Goal: Task Accomplishment & Management: Manage account settings

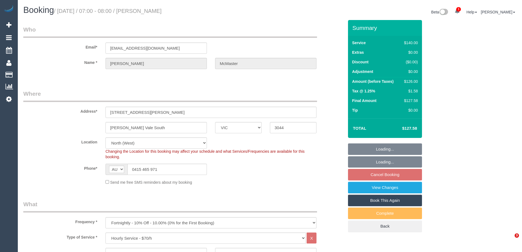
select select "VIC"
select select "number:28"
select select "number:14"
select select "number:19"
select select "number:25"
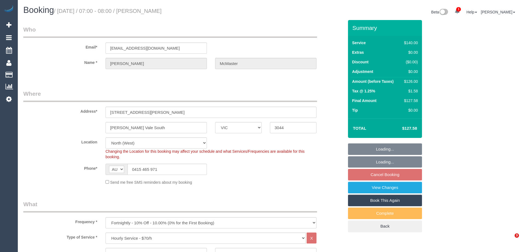
select select "number:34"
select select "number:13"
select select "spot1"
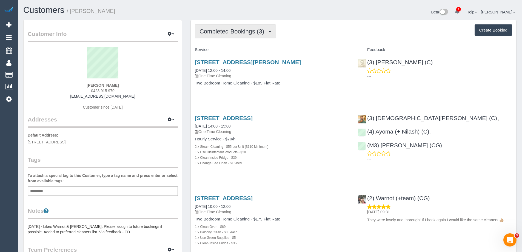
click at [241, 32] on span "Completed Bookings (3)" at bounding box center [232, 31] width 67 height 7
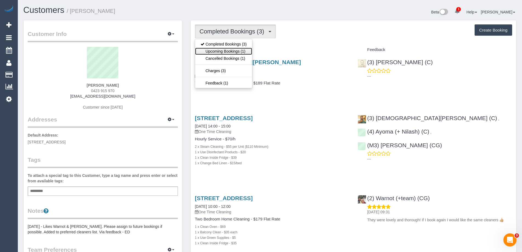
click at [231, 52] on link "Upcoming Bookings (1)" at bounding box center [223, 51] width 57 height 7
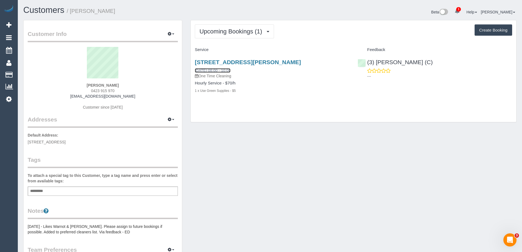
click at [212, 71] on link "12/08/2025 08:00 - 10:00" at bounding box center [213, 70] width 36 height 4
click at [254, 30] on span "Upcoming Bookings (1)" at bounding box center [231, 31] width 65 height 7
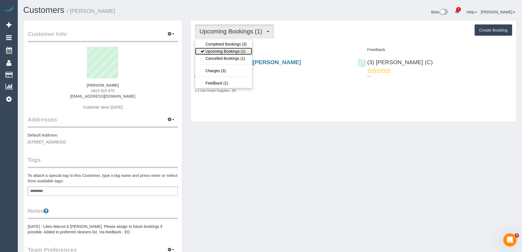
click at [228, 51] on link "Upcoming Bookings (1)" at bounding box center [223, 51] width 57 height 7
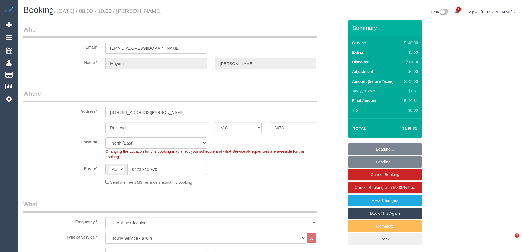
select select "VIC"
select select "string:stripe-pm_1RQcvY2GScqysDRV6cT2HeZW"
select select "number:29"
select select "number:14"
select select "number:19"
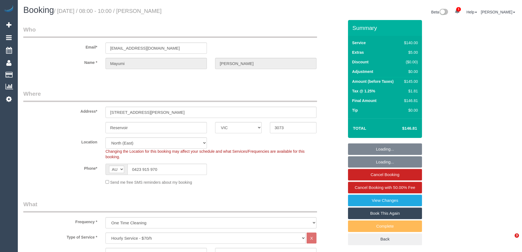
select select "number:24"
select select "number:34"
select select "number:13"
select select "object:1476"
select select "spot1"
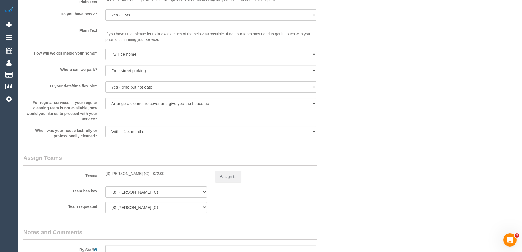
scroll to position [794, 0]
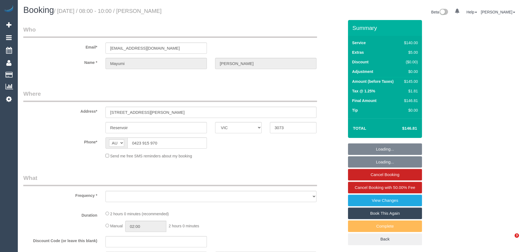
select select "VIC"
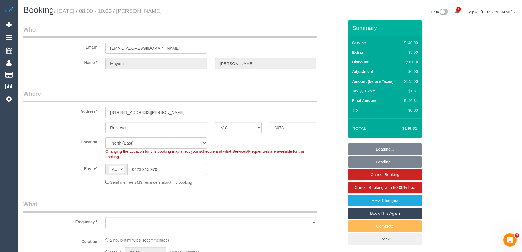
select select "object:543"
select select "string:stripe-pm_1RQcvY2GScqysDRV6cT2HeZW"
select select "number:29"
select select "number:14"
select select "number:19"
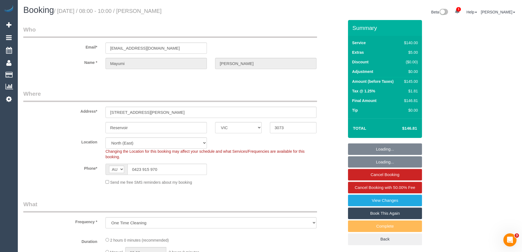
select select "number:24"
select select "number:34"
select select "number:13"
select select "object:858"
drag, startPoint x: 174, startPoint y: 166, endPoint x: 77, endPoint y: 160, distance: 97.4
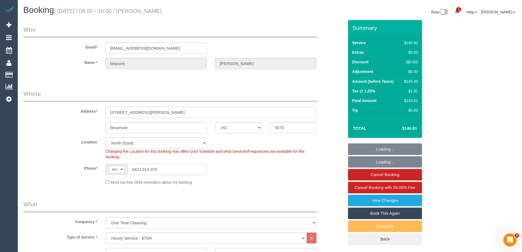
click at [84, 161] on sui-booking-location "Location Office City East (North) East (South) Inner East Inner North (East) In…" at bounding box center [183, 161] width 320 height 48
select select "spot1"
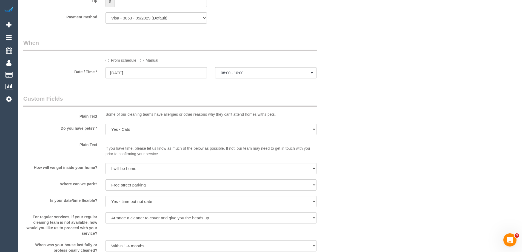
scroll to position [740, 0]
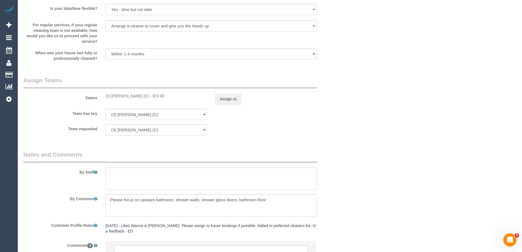
drag, startPoint x: 144, startPoint y: 97, endPoint x: 104, endPoint y: 93, distance: 40.5
click at [104, 93] on div "(3) Ahlam Borvaieh (C) - $72.00" at bounding box center [156, 95] width 110 height 5
copy div "(3) [PERSON_NAME] (C)"
click at [229, 97] on button "Assign to" at bounding box center [228, 99] width 26 height 12
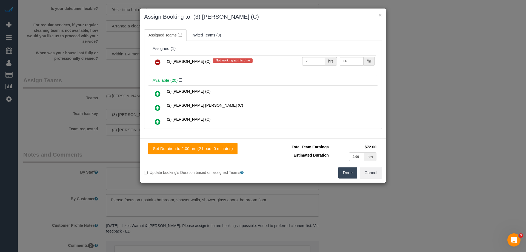
click at [158, 62] on icon at bounding box center [158, 62] width 6 height 7
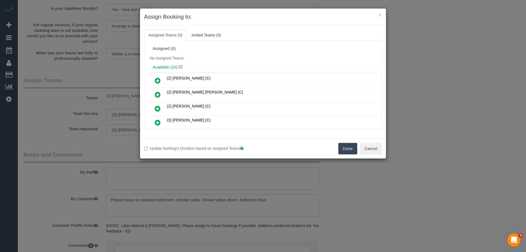
click at [351, 148] on button "Done" at bounding box center [347, 149] width 19 height 12
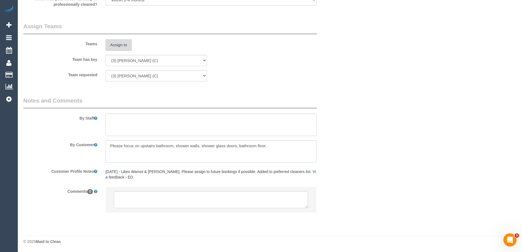
scroll to position [794, 0]
click at [188, 199] on textarea at bounding box center [211, 199] width 194 height 17
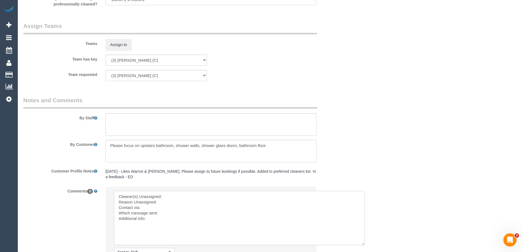
drag, startPoint x: 305, startPoint y: 205, endPoint x: 411, endPoint y: 262, distance: 120.1
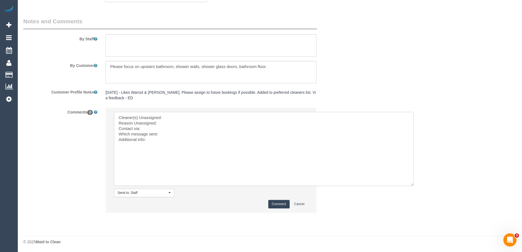
scroll to position [873, 0]
click at [181, 118] on textarea at bounding box center [264, 148] width 300 height 74
paste textarea "(3) Ahlam Borvaieh (C)"
click at [233, 133] on textarea at bounding box center [264, 148] width 300 height 74
click at [153, 139] on textarea at bounding box center [264, 148] width 300 height 74
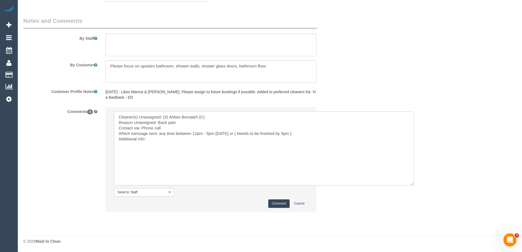
click at [233, 133] on textarea at bounding box center [264, 148] width 300 height 74
click at [237, 133] on textarea at bounding box center [264, 148] width 300 height 74
click at [228, 133] on textarea at bounding box center [264, 148] width 300 height 74
click at [231, 134] on textarea at bounding box center [264, 148] width 300 height 74
drag, startPoint x: 232, startPoint y: 134, endPoint x: 225, endPoint y: 134, distance: 7.1
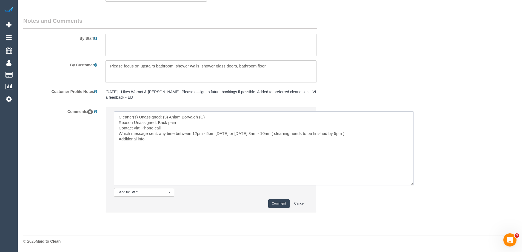
click at [225, 134] on textarea at bounding box center [264, 148] width 300 height 74
click at [218, 133] on textarea at bounding box center [264, 148] width 300 height 74
click at [159, 134] on textarea at bounding box center [264, 148] width 300 height 74
type textarea "Cleaner(s) Unassigned: (3) Ahlam Borvaieh (C) Reason Unassigned: Back pain Cont…"
click at [269, 160] on textarea at bounding box center [264, 148] width 300 height 74
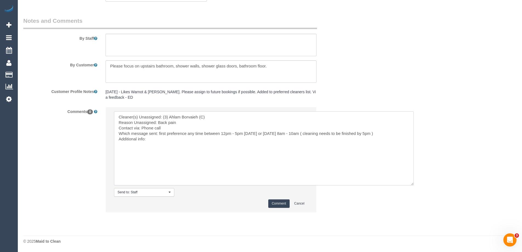
drag, startPoint x: 238, startPoint y: 170, endPoint x: 40, endPoint y: 75, distance: 219.7
click at [41, 76] on sui-booking-comments "By Staff By Customer Customer Profile Notes 31/10/24 - Likes Warnot & Maria. Pl…" at bounding box center [183, 117] width 320 height 201
click at [281, 202] on button "Comment" at bounding box center [278, 203] width 21 height 8
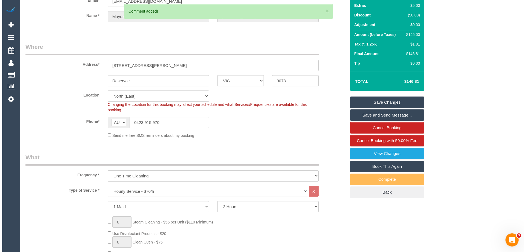
scroll to position [0, 0]
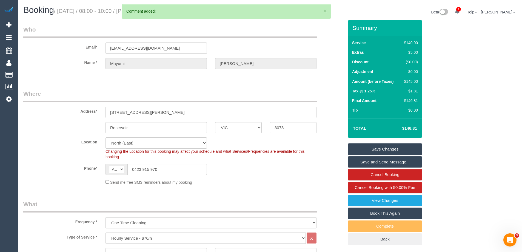
click at [393, 145] on link "Save Changes" at bounding box center [385, 149] width 74 height 12
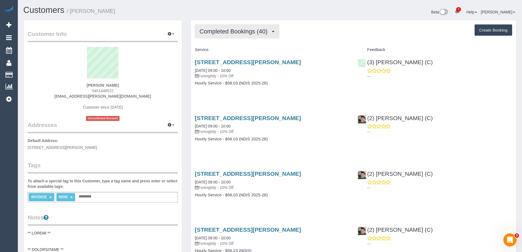
click at [213, 32] on span "Completed Bookings (40)" at bounding box center [234, 31] width 71 height 7
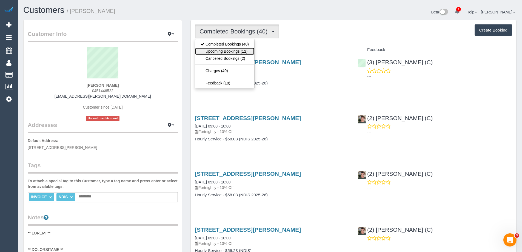
click at [221, 51] on link "Upcoming Bookings (12)" at bounding box center [224, 51] width 59 height 7
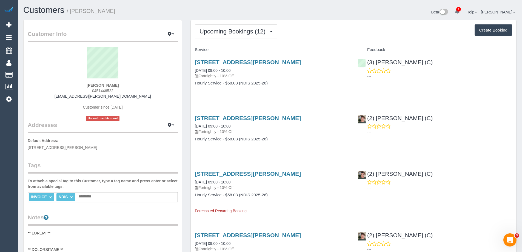
click at [254, 71] on div "7 Julius Street, Coburg North, VIC 3058 12/08/2025 09:00 - 10:00 Fortnightly - …" at bounding box center [272, 69] width 154 height 20
click at [261, 25] on button "Upcoming Bookings (12)" at bounding box center [236, 31] width 82 height 14
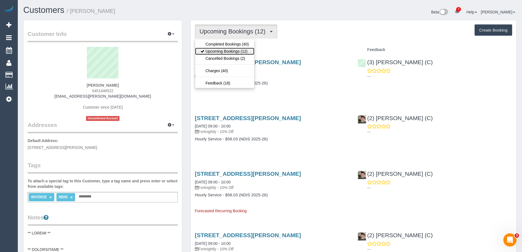
click at [235, 53] on link "Upcoming Bookings (12)" at bounding box center [224, 51] width 59 height 7
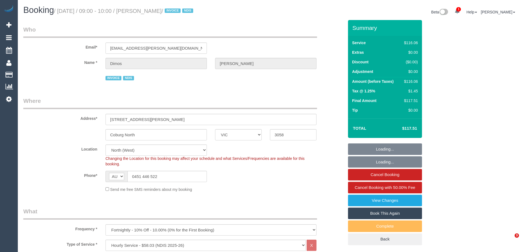
select select "VIC"
select select "number:27"
select select "number:14"
select select "number:19"
select select "number:25"
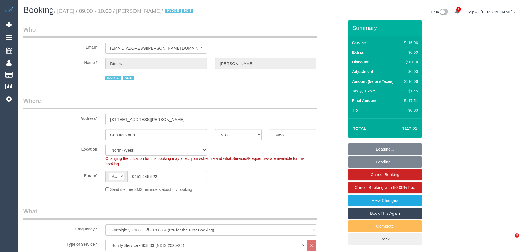
select select "number:34"
select select "number:12"
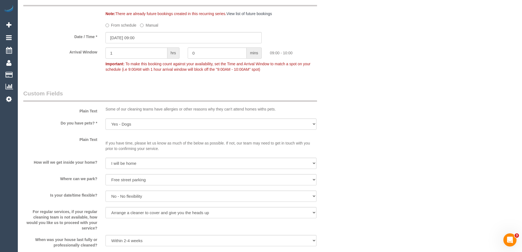
scroll to position [603, 0]
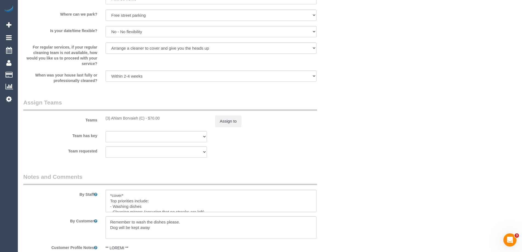
click at [104, 118] on div "(3) Ahlam Borvaieh (C) - $70.00" at bounding box center [156, 117] width 110 height 5
click at [232, 118] on button "Assign to" at bounding box center [228, 121] width 26 height 12
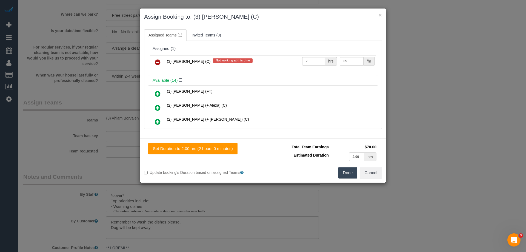
click at [158, 63] on icon at bounding box center [158, 62] width 6 height 7
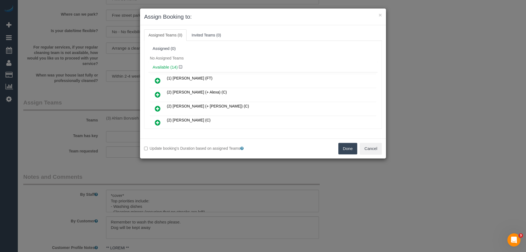
click at [350, 148] on button "Done" at bounding box center [347, 149] width 19 height 12
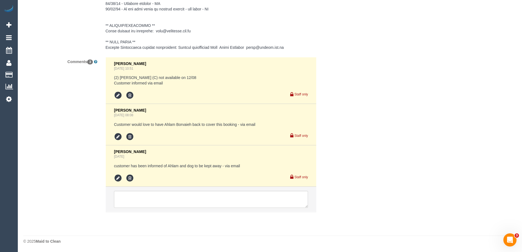
scroll to position [962, 0]
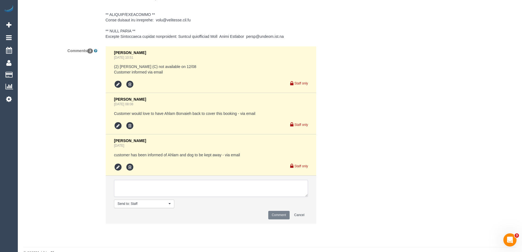
click at [145, 193] on textarea at bounding box center [211, 188] width 194 height 17
paste textarea "Cleaner(s) Unassigned: (3) Ahlam Borvaieh (C) Reason Unassigned: Back pain Cont…"
drag, startPoint x: 306, startPoint y: 204, endPoint x: 359, endPoint y: 262, distance: 78.9
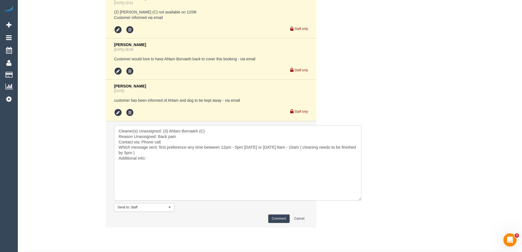
scroll to position [1017, 0]
drag, startPoint x: 142, startPoint y: 152, endPoint x: 169, endPoint y: 151, distance: 27.7
click at [169, 151] on textarea at bounding box center [237, 162] width 247 height 75
drag, startPoint x: 159, startPoint y: 157, endPoint x: 306, endPoint y: 161, distance: 146.6
click at [306, 161] on textarea at bounding box center [237, 162] width 247 height 75
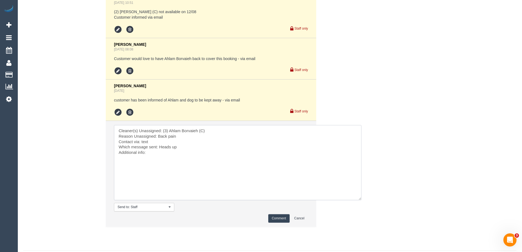
drag, startPoint x: 213, startPoint y: 183, endPoint x: 32, endPoint y: 115, distance: 193.2
click at [27, 110] on div "Comments 3 Vanessa Christou Aug 02, 2025 10:51 (2) Katie Eichorn (C) not availa…" at bounding box center [183, 111] width 329 height 241
type textarea "Cleaner(s) Unassigned: (3) Ahlam Borvaieh (C) Reason Unassigned: Back pain Cont…"
click at [276, 222] on button "Comment" at bounding box center [278, 218] width 21 height 8
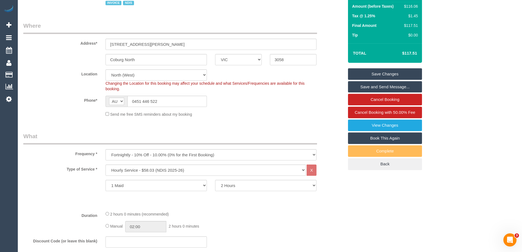
scroll to position [3, 0]
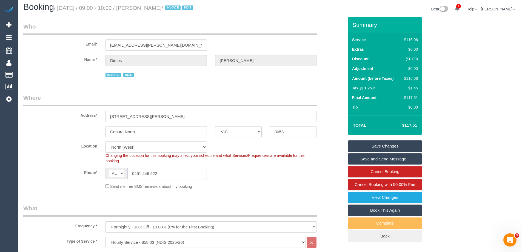
drag, startPoint x: 174, startPoint y: 176, endPoint x: 37, endPoint y: 156, distance: 139.3
click at [103, 162] on sui-booking-location "Location Office City East (North) East (South) Inner East Inner North (East) In…" at bounding box center [183, 165] width 320 height 48
click at [362, 145] on link "Save Changes" at bounding box center [385, 146] width 74 height 12
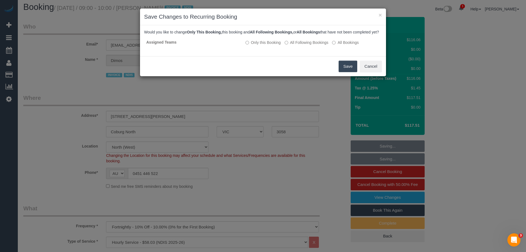
click at [349, 72] on button "Save" at bounding box center [348, 67] width 19 height 12
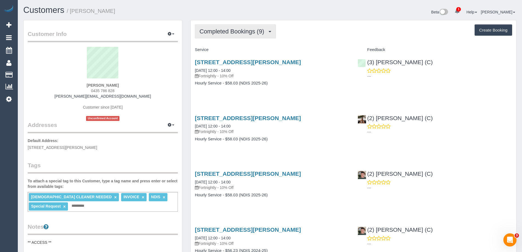
click at [235, 31] on span "Completed Bookings (9)" at bounding box center [232, 31] width 67 height 7
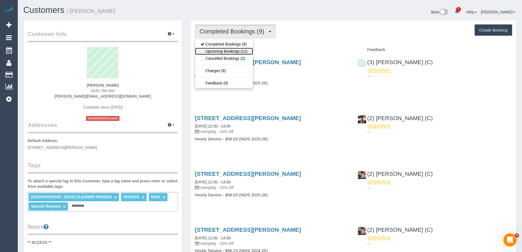
click at [233, 51] on link "Upcoming Bookings (11)" at bounding box center [224, 51] width 58 height 7
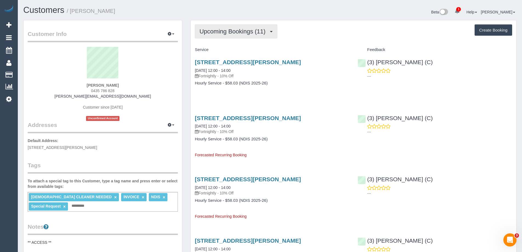
click at [238, 31] on span "Upcoming Bookings (11)" at bounding box center [233, 31] width 69 height 7
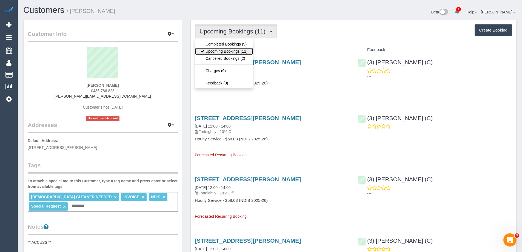
click at [229, 50] on link "Upcoming Bookings (11)" at bounding box center [224, 51] width 58 height 7
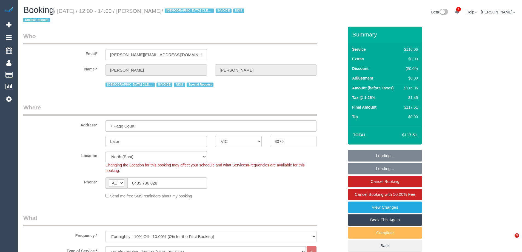
select select "VIC"
select select "number:28"
select select "number:14"
select select "number:19"
select select "number:25"
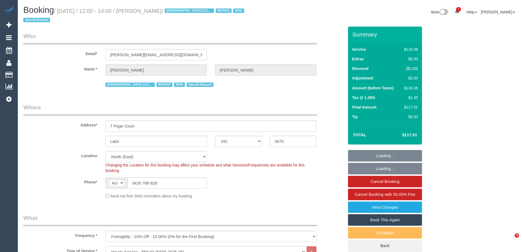
select select "number:35"
select select "spot1"
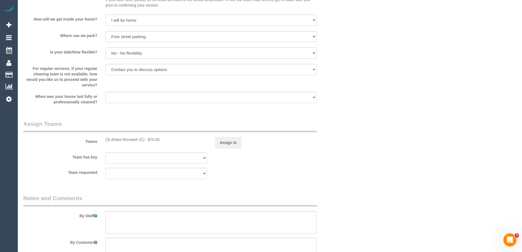
scroll to position [548, 0]
click at [224, 141] on button "Assign to" at bounding box center [228, 143] width 26 height 12
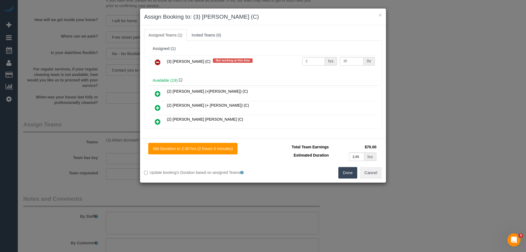
click at [159, 61] on icon at bounding box center [158, 62] width 6 height 7
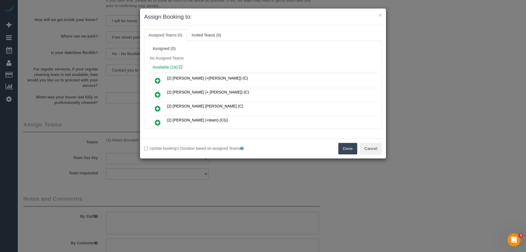
click at [354, 147] on button "Done" at bounding box center [347, 149] width 19 height 12
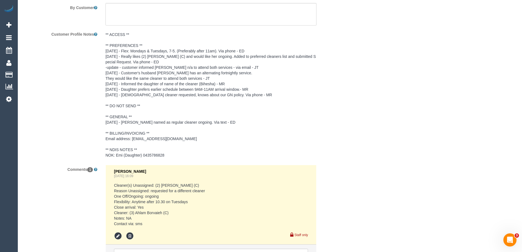
scroll to position [841, 0]
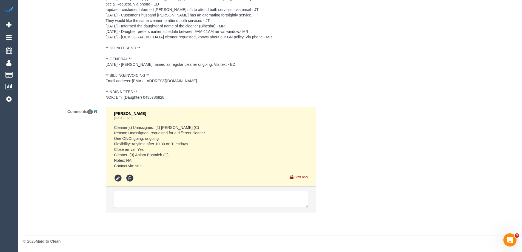
click at [162, 197] on textarea at bounding box center [211, 199] width 194 height 17
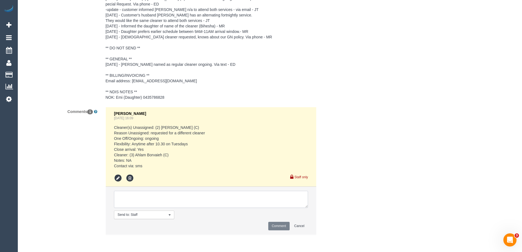
paste textarea "Cleaner(s) Unassigned: (3) Ahlam Borvaieh (C) Reason Unassigned: Back pain Cont…"
type textarea "Cleaner(s) Unassigned: (3) Ahlam Borvaieh (C) Reason Unassigned: Back pain Cont…"
click at [272, 227] on button "Comment" at bounding box center [278, 226] width 21 height 8
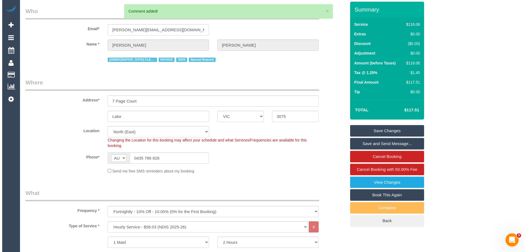
scroll to position [0, 0]
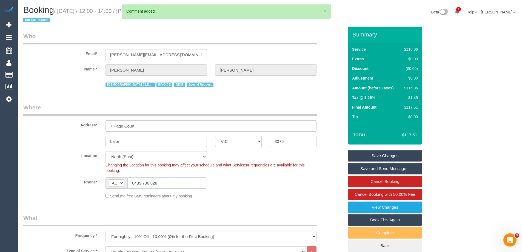
drag, startPoint x: 173, startPoint y: 183, endPoint x: 59, endPoint y: 170, distance: 114.7
click at [68, 170] on sui-booking-location "Location [GEOGRAPHIC_DATA] (North) East (South) [GEOGRAPHIC_DATA] (East) [GEOGR…" at bounding box center [183, 175] width 320 height 48
click at [394, 158] on link "Save Changes" at bounding box center [385, 156] width 74 height 12
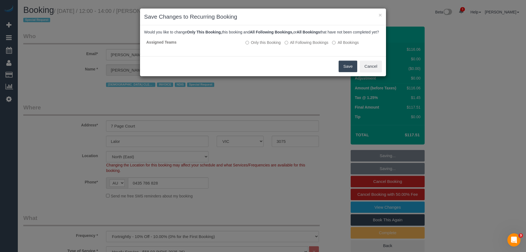
click at [342, 71] on button "Save" at bounding box center [348, 67] width 19 height 12
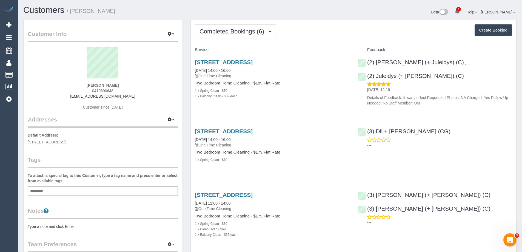
drag, startPoint x: 116, startPoint y: 91, endPoint x: 58, endPoint y: 90, distance: 57.8
click at [58, 90] on div "[PERSON_NAME] 0410390648 [EMAIL_ADDRESS][DOMAIN_NAME] Customer since [DATE]" at bounding box center [103, 81] width 150 height 68
copy span "0410390648"
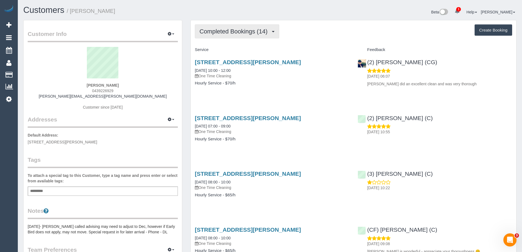
click at [249, 32] on span "Completed Bookings (14)" at bounding box center [234, 31] width 71 height 7
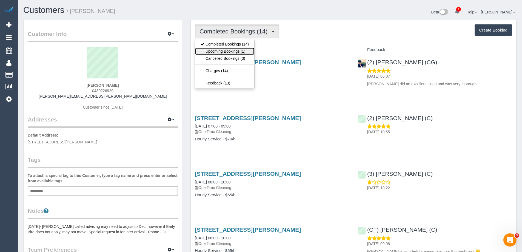
click at [232, 53] on link "Upcoming Bookings (1)" at bounding box center [224, 51] width 59 height 7
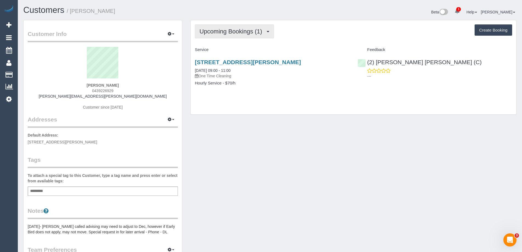
click at [239, 35] on button "Upcoming Bookings (1)" at bounding box center [234, 31] width 79 height 14
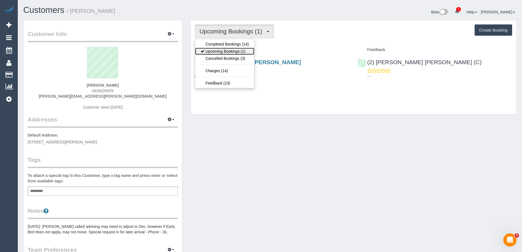
click at [238, 51] on link "Upcoming Bookings (1)" at bounding box center [224, 51] width 59 height 7
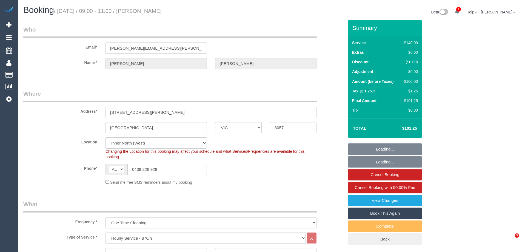
select select "VIC"
select select "number:29"
select select "number:14"
select select "number:19"
select select "number:22"
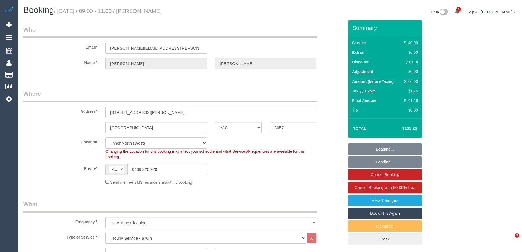
select select "number:13"
select select "spot1"
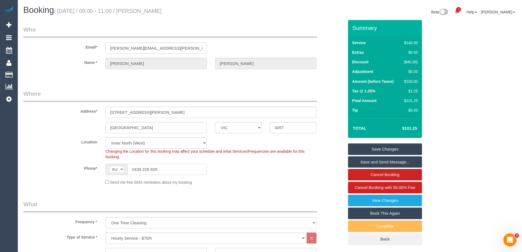
click at [173, 168] on input "0439 226 929" at bounding box center [166, 169] width 79 height 11
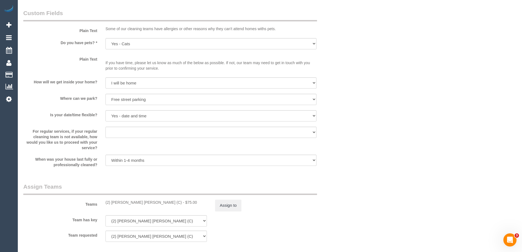
scroll to position [712, 0]
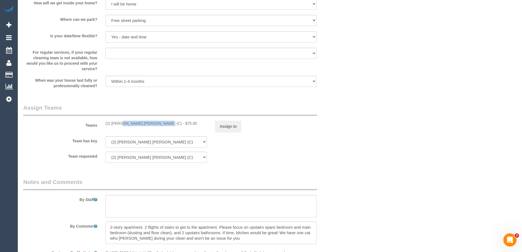
drag, startPoint x: 141, startPoint y: 124, endPoint x: 105, endPoint y: 121, distance: 36.6
click at [105, 121] on div "(2) Joel Wei Ong (C) - $75.00" at bounding box center [156, 123] width 110 height 5
click at [230, 127] on button "Assign to" at bounding box center [228, 127] width 26 height 12
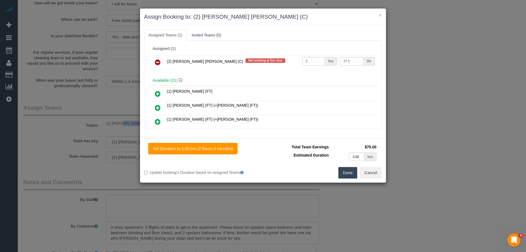
click at [158, 62] on icon at bounding box center [158, 62] width 6 height 7
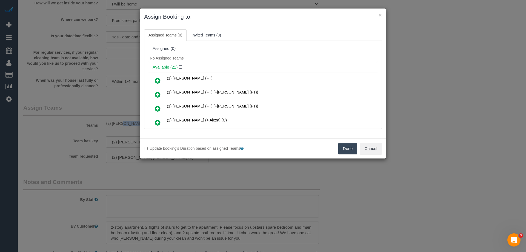
click at [348, 147] on button "Done" at bounding box center [347, 149] width 19 height 12
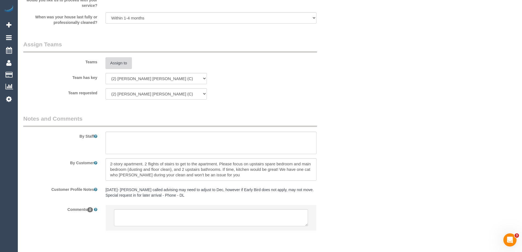
scroll to position [794, 0]
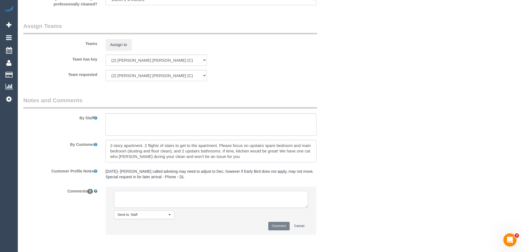
click at [149, 202] on textarea at bounding box center [211, 199] width 194 height 17
click at [167, 196] on textarea at bounding box center [211, 199] width 194 height 17
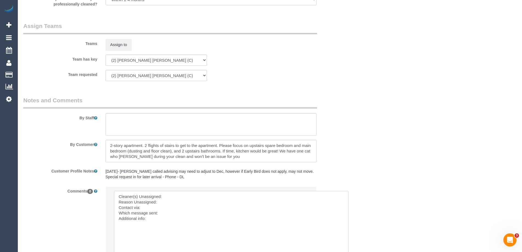
drag, startPoint x: 304, startPoint y: 205, endPoint x: 372, endPoint y: 262, distance: 88.7
click at [193, 197] on textarea at bounding box center [245, 228] width 262 height 74
paste textarea "(2) [PERSON_NAME] [PERSON_NAME] (C)"
click at [163, 213] on textarea at bounding box center [245, 228] width 262 height 74
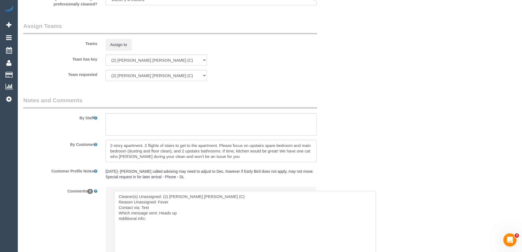
drag, startPoint x: 170, startPoint y: 228, endPoint x: 46, endPoint y: 170, distance: 136.8
click at [46, 170] on sui-booking-comments "By Staff By Customer Customer Profile Notes 21/11/23- Dani called advising may …" at bounding box center [183, 196] width 320 height 201
type textarea "Cleaner(s) Unassigned: (2) Joel Wei Ong (C) Reason Unassigned: Fever Contact vi…"
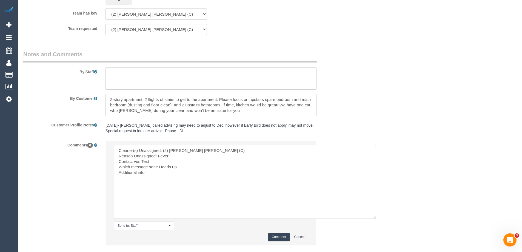
scroll to position [873, 0]
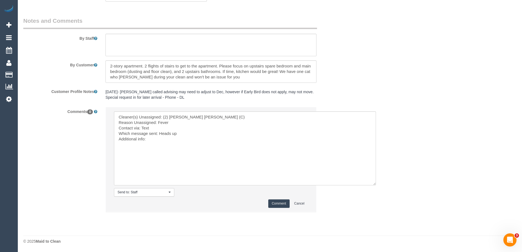
click at [276, 204] on button "Comment" at bounding box center [278, 203] width 21 height 8
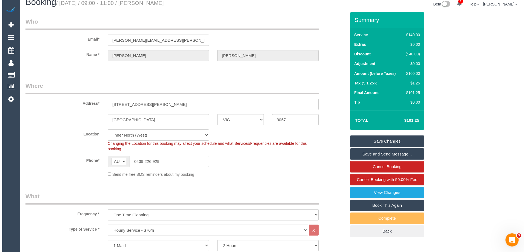
scroll to position [0, 0]
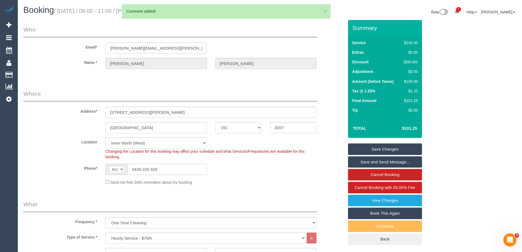
drag, startPoint x: 179, startPoint y: 169, endPoint x: 21, endPoint y: 152, distance: 159.2
click at [33, 156] on sui-booking-location "Location Office City East (North) East (South) Inner East Inner North (East) In…" at bounding box center [183, 161] width 320 height 48
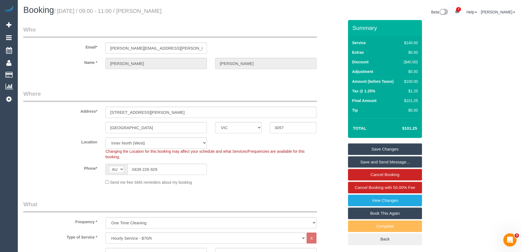
click at [376, 146] on link "Save Changes" at bounding box center [385, 149] width 74 height 12
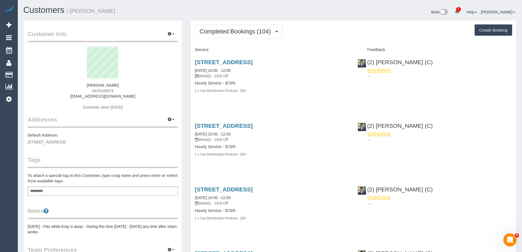
click at [250, 35] on button "Completed Bookings (104)" at bounding box center [239, 31] width 88 height 14
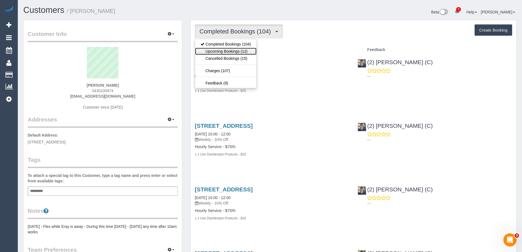
click at [247, 54] on link "Upcoming Bookings (12)" at bounding box center [225, 51] width 61 height 7
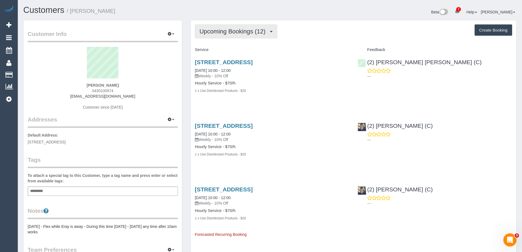
click at [258, 32] on span "Upcoming Bookings (12)" at bounding box center [233, 31] width 69 height 7
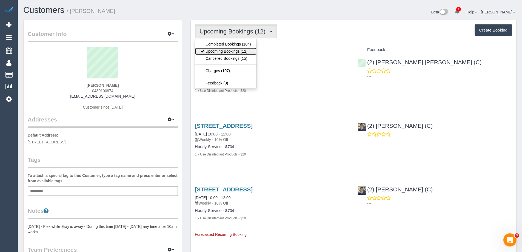
click at [243, 53] on link "Upcoming Bookings (12)" at bounding box center [225, 51] width 61 height 7
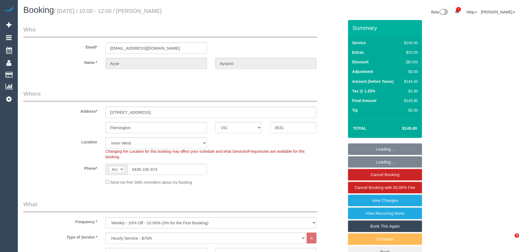
select select "VIC"
select select "number:30"
select select "number:14"
select select "number:19"
select select "number:24"
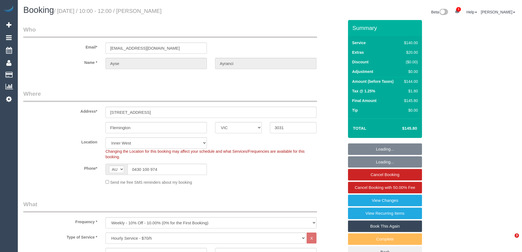
select select "number:34"
select select "number:11"
select select "spot1"
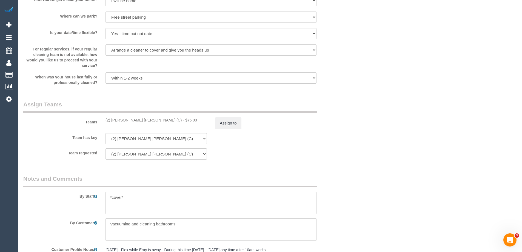
scroll to position [712, 0]
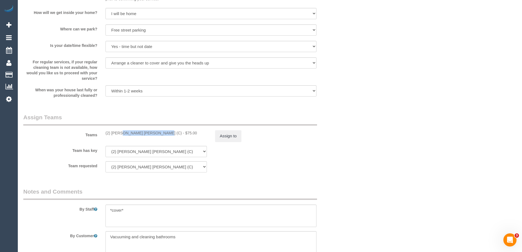
drag, startPoint x: 141, startPoint y: 134, endPoint x: 105, endPoint y: 130, distance: 36.9
click at [105, 130] on div "Teams (2) Joel Wei Ong (C) - $75.00 Assign to" at bounding box center [183, 127] width 329 height 28
copy div "(2) [PERSON_NAME] [PERSON_NAME] (C)"
click at [231, 138] on button "Assign to" at bounding box center [228, 136] width 26 height 12
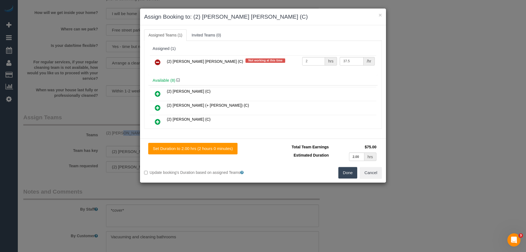
click at [158, 64] on icon at bounding box center [158, 62] width 6 height 7
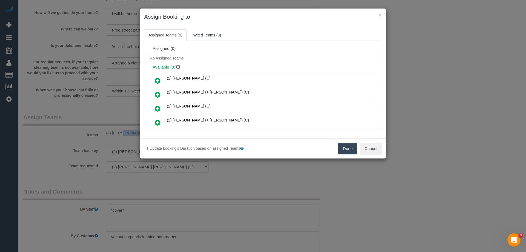
click at [347, 148] on button "Done" at bounding box center [347, 149] width 19 height 12
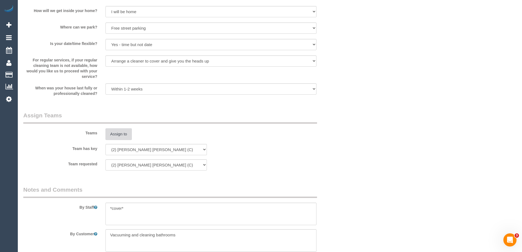
scroll to position [845, 0]
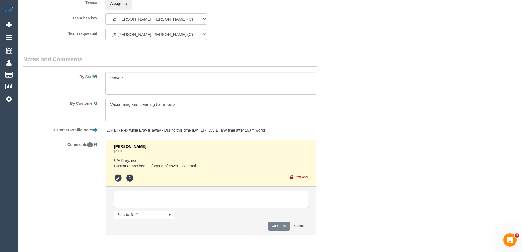
click at [147, 193] on textarea at bounding box center [211, 199] width 194 height 17
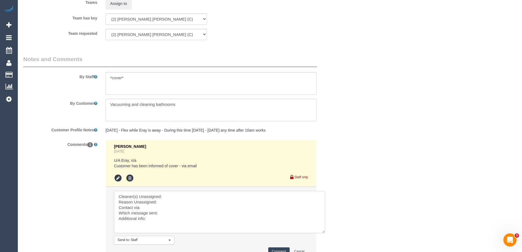
drag, startPoint x: 306, startPoint y: 206, endPoint x: 377, endPoint y: 242, distance: 79.9
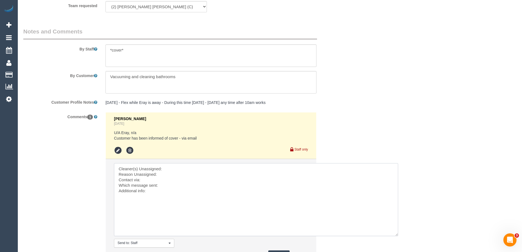
scroll to position [899, 0]
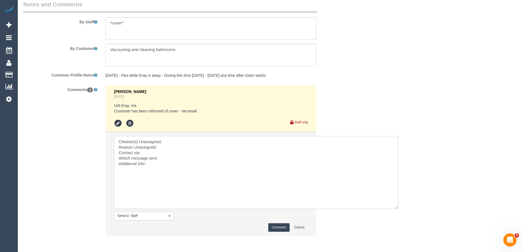
click at [189, 143] on textarea at bounding box center [256, 172] width 284 height 73
paste textarea "(2) [PERSON_NAME] [PERSON_NAME] (C)"
click at [158, 152] on textarea at bounding box center [256, 172] width 284 height 73
drag, startPoint x: 165, startPoint y: 165, endPoint x: 50, endPoint y: 118, distance: 123.6
click at [50, 118] on div "Comments 1 Jessica Trentin 4 days ago U/A Eray, n/a Customer has been informed …" at bounding box center [183, 163] width 329 height 156
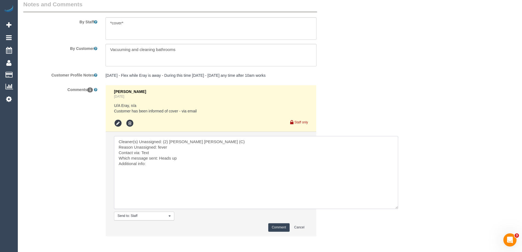
click at [191, 173] on textarea at bounding box center [256, 172] width 284 height 73
type textarea "Cleaner(s) Unassigned: (2) Joel Wei Ong (C) Reason Unassigned: fever Contact vi…"
click at [271, 230] on button "Comment" at bounding box center [278, 227] width 21 height 8
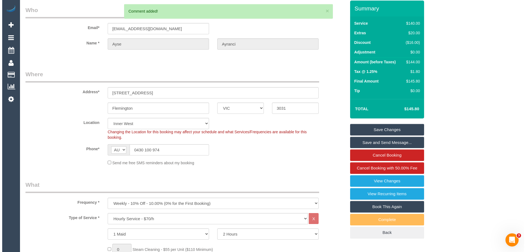
scroll to position [0, 0]
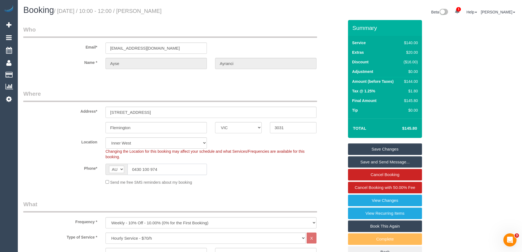
drag, startPoint x: 174, startPoint y: 167, endPoint x: 0, endPoint y: 161, distance: 173.8
click at [371, 147] on link "Save Changes" at bounding box center [385, 149] width 74 height 12
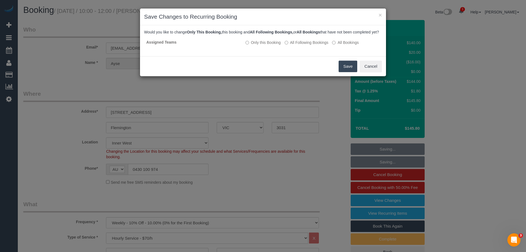
click at [346, 72] on button "Save" at bounding box center [348, 67] width 19 height 12
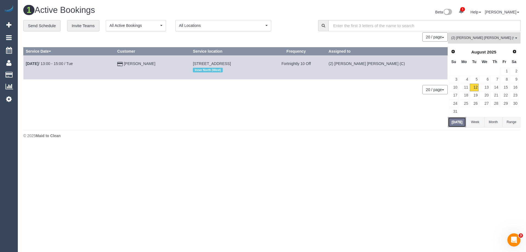
click at [458, 121] on button "[DATE]" at bounding box center [457, 122] width 18 height 10
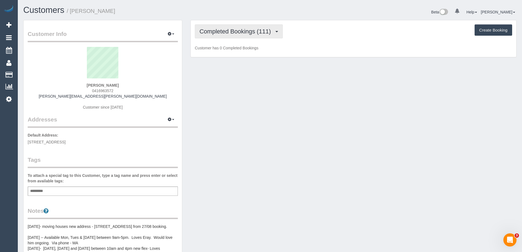
click at [233, 33] on span "Completed Bookings (111)" at bounding box center [236, 31] width 74 height 7
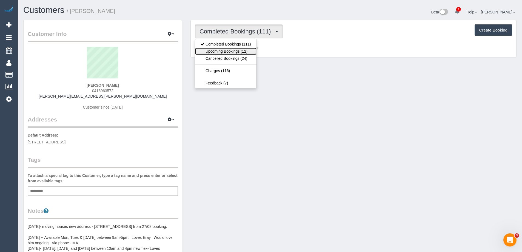
click at [231, 52] on link "Upcoming Bookings (12)" at bounding box center [225, 51] width 61 height 7
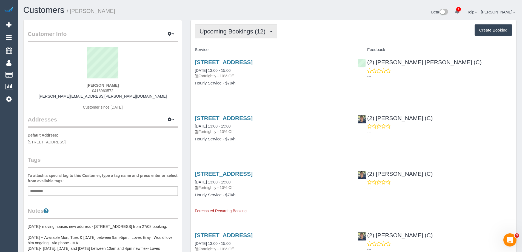
click at [244, 31] on span "Upcoming Bookings (12)" at bounding box center [233, 31] width 69 height 7
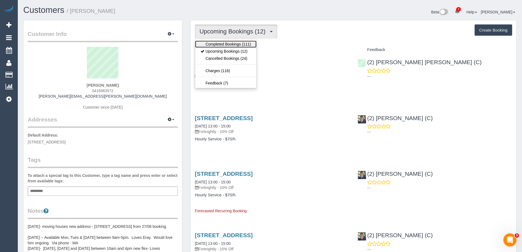
click at [240, 45] on link "Completed Bookings (111)" at bounding box center [225, 44] width 61 height 7
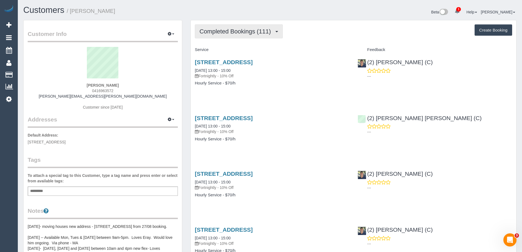
click at [227, 38] on button "Completed Bookings (111)" at bounding box center [239, 31] width 88 height 14
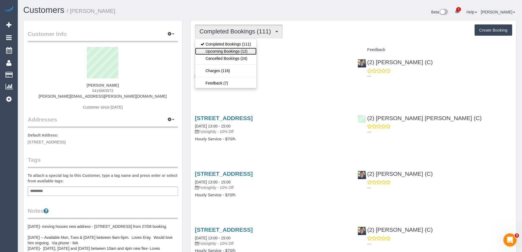
click at [224, 51] on link "Upcoming Bookings (12)" at bounding box center [225, 51] width 61 height 7
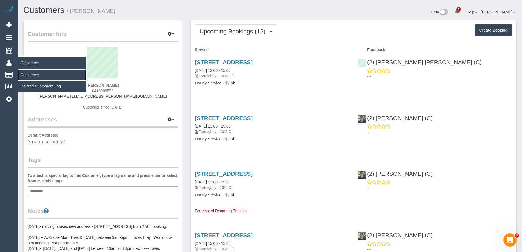
click at [36, 75] on link "Customers" at bounding box center [52, 74] width 68 height 11
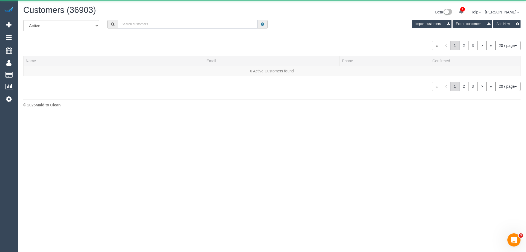
click at [208, 23] on input "text" at bounding box center [188, 24] width 140 height 8
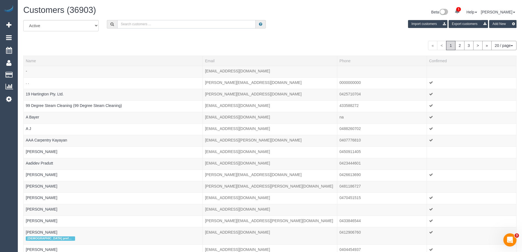
paste input "[PERSON_NAME]"
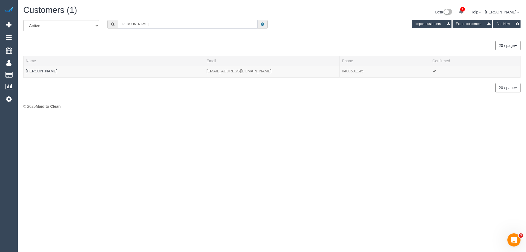
type input "[PERSON_NAME]"
click at [40, 72] on link "[PERSON_NAME]" at bounding box center [42, 71] width 32 height 4
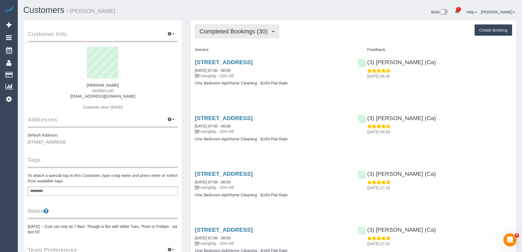
click at [216, 32] on span "Completed Bookings (30)" at bounding box center [234, 31] width 71 height 7
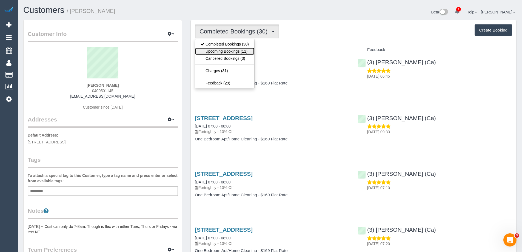
click at [221, 51] on link "Upcoming Bookings (11)" at bounding box center [224, 51] width 59 height 7
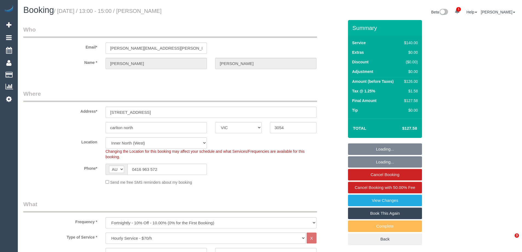
select select "VIC"
select select "number:27"
select select "number:14"
select select "number:19"
select select "number:23"
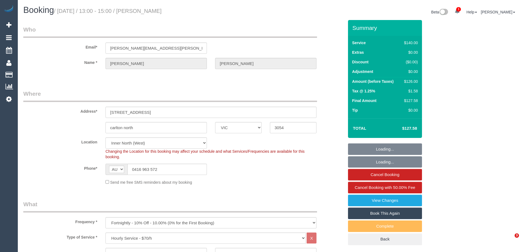
select select "number:34"
select select "number:11"
select select "spot1"
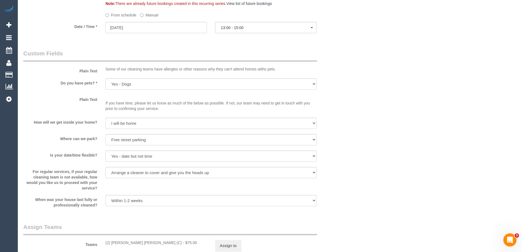
scroll to position [794, 0]
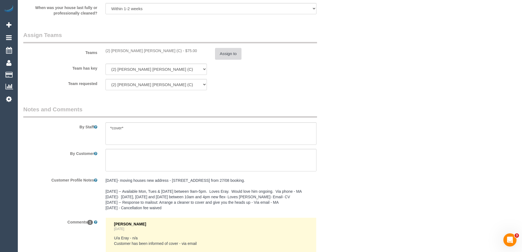
click at [222, 52] on button "Assign to" at bounding box center [228, 54] width 26 height 12
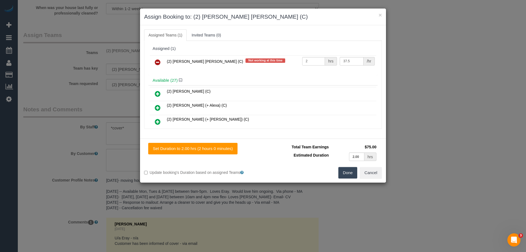
click at [159, 62] on icon at bounding box center [158, 62] width 6 height 7
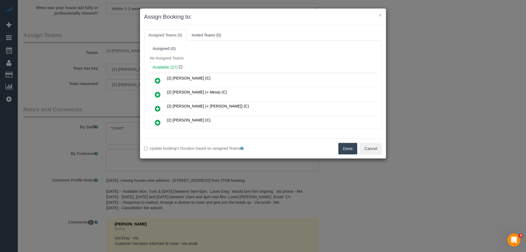
click at [345, 146] on button "Done" at bounding box center [347, 149] width 19 height 12
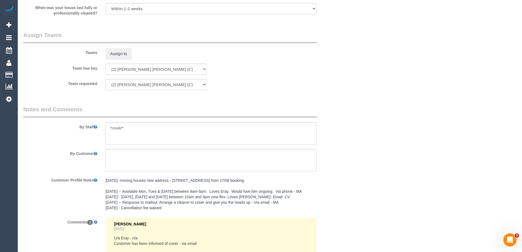
scroll to position [872, 0]
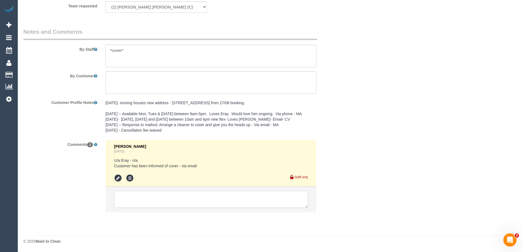
click at [177, 194] on textarea at bounding box center [211, 199] width 194 height 17
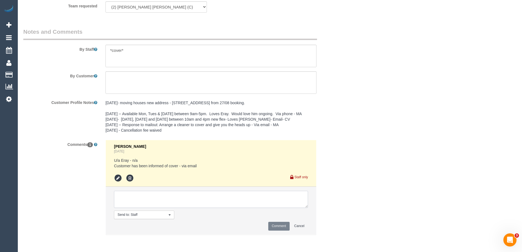
paste textarea "Cleaner(s) Unassigned: (2) Joel Wei Ong (C) Reason Unassigned: Fever Contact vi…"
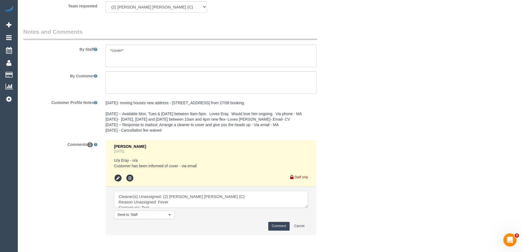
scroll to position [13, 0]
type textarea "Cleaner(s) Unassigned: (2) Joel Wei Ong (C) Reason Unassigned: Fever Contact vi…"
click at [280, 227] on button "Comment" at bounding box center [278, 226] width 21 height 8
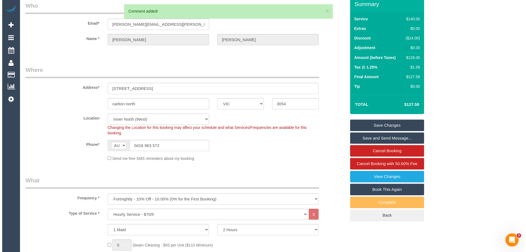
scroll to position [0, 0]
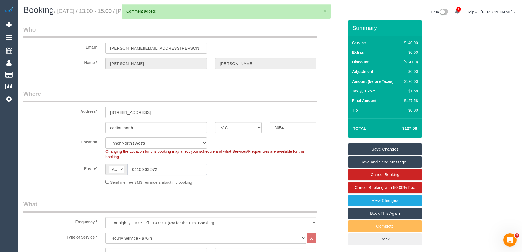
drag, startPoint x: 174, startPoint y: 171, endPoint x: 52, endPoint y: 146, distance: 124.3
click at [78, 152] on sui-booking-location "Location Office City East (North) East (South) Inner East Inner North (East) In…" at bounding box center [183, 161] width 320 height 48
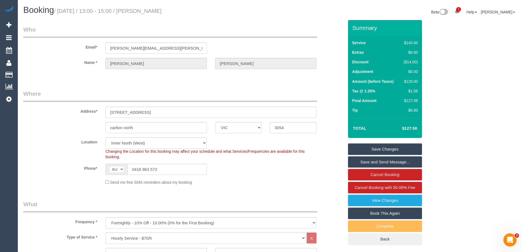
click at [401, 145] on link "Save Changes" at bounding box center [385, 149] width 74 height 12
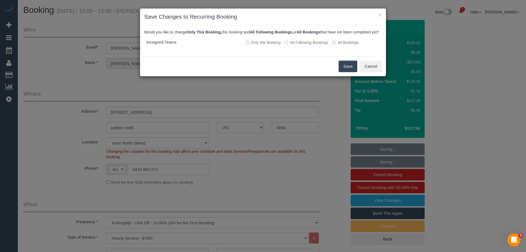
click at [348, 72] on button "Save" at bounding box center [348, 67] width 19 height 12
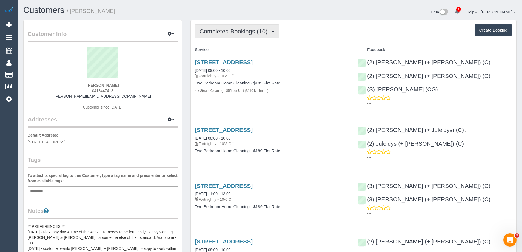
click at [229, 34] on span "Completed Bookings (10)" at bounding box center [234, 31] width 71 height 7
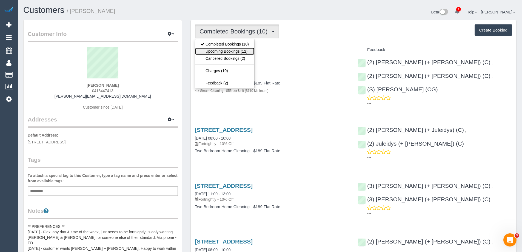
click at [230, 51] on link "Upcoming Bookings (12)" at bounding box center [224, 51] width 59 height 7
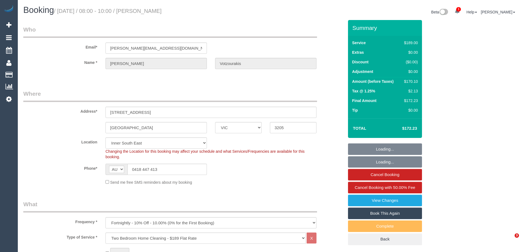
select select "VIC"
select select "number:27"
select select "number:14"
select select "spot1"
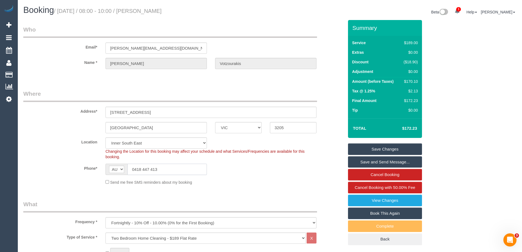
drag, startPoint x: 168, startPoint y: 168, endPoint x: 52, endPoint y: 157, distance: 116.1
click at [82, 162] on sui-booking-location "Location [GEOGRAPHIC_DATA] (North) East (South) [GEOGRAPHIC_DATA] (East) [GEOGR…" at bounding box center [183, 161] width 320 height 48
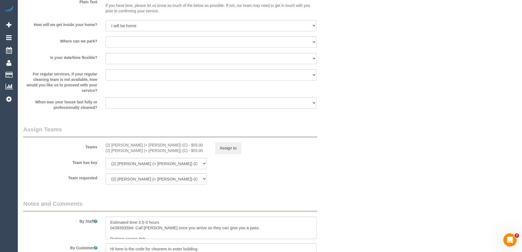
scroll to position [740, 0]
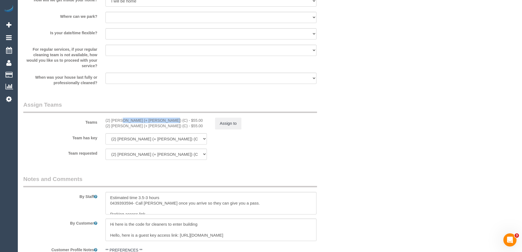
drag, startPoint x: 147, startPoint y: 121, endPoint x: 109, endPoint y: 122, distance: 38.1
click at [107, 121] on div "(2) [PERSON_NAME] (+ [PERSON_NAME]) (C) - $55.00" at bounding box center [155, 120] width 101 height 5
drag, startPoint x: 138, startPoint y: 128, endPoint x: 141, endPoint y: 125, distance: 4.3
click at [137, 127] on div "(2) [PERSON_NAME] (+ [PERSON_NAME]) (C) - $55.00" at bounding box center [155, 125] width 101 height 5
drag, startPoint x: 148, startPoint y: 125, endPoint x: 99, endPoint y: 128, distance: 49.1
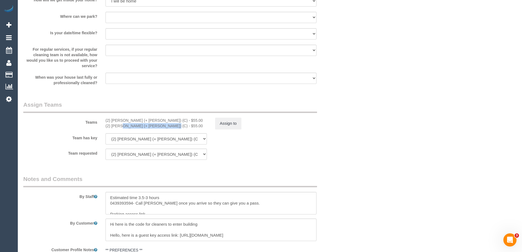
click at [99, 128] on div "Teams (2) Daniela (+ Kevin) (C) - $55.00 (2) Kevin (+ Daniela) (C) - $55.00 Ass…" at bounding box center [183, 115] width 329 height 28
copy div "(2) [PERSON_NAME] (+ [PERSON_NAME]) (C)"
click at [225, 123] on button "Assign to" at bounding box center [228, 124] width 26 height 12
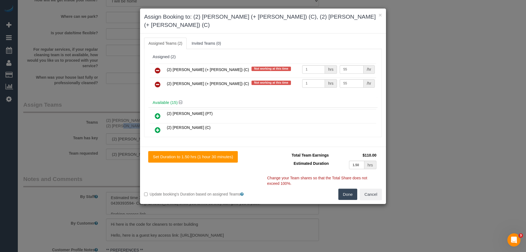
click at [159, 67] on icon at bounding box center [158, 70] width 6 height 7
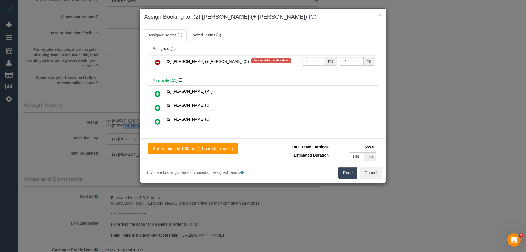
click at [160, 65] on link at bounding box center [157, 62] width 13 height 11
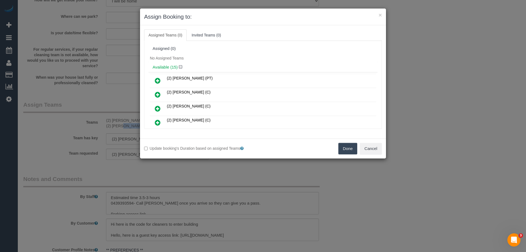
click at [346, 149] on button "Done" at bounding box center [347, 149] width 19 height 12
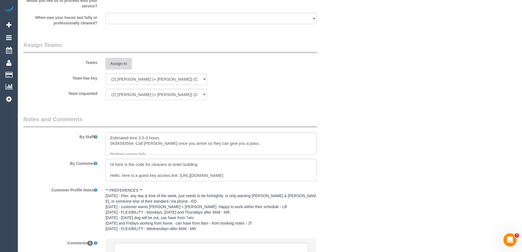
scroll to position [851, 0]
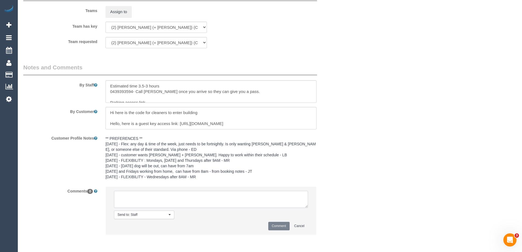
click at [164, 204] on textarea at bounding box center [211, 199] width 194 height 17
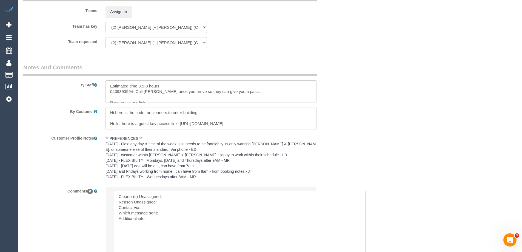
drag, startPoint x: 305, startPoint y: 205, endPoint x: 408, endPoint y: 262, distance: 117.1
click at [180, 196] on textarea at bounding box center [262, 228] width 296 height 74
paste textarea "(2) [PERSON_NAME] (+ [PERSON_NAME]) (C)"
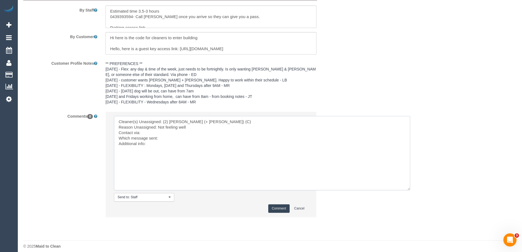
scroll to position [931, 0]
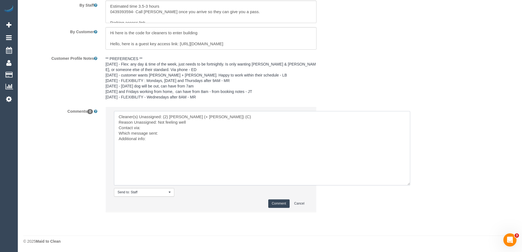
click at [154, 128] on textarea at bounding box center [262, 148] width 296 height 74
click at [172, 135] on textarea at bounding box center [262, 148] width 296 height 74
drag, startPoint x: 212, startPoint y: 181, endPoint x: 39, endPoint y: 55, distance: 214.3
click at [41, 57] on sui-booking-comments "By Staff By Customer Customer Profile Notes ** PREFERENCES ** 2/6/25 - Flex: an…" at bounding box center [183, 101] width 320 height 234
type textarea "Cleaner(s) Unassigned: (2) Kevin (+ Daniela) (C) Reason Unassigned: Not feeling…"
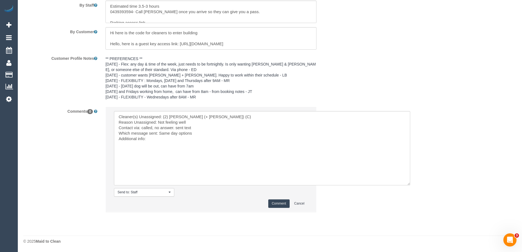
click at [270, 203] on button "Comment" at bounding box center [278, 203] width 21 height 8
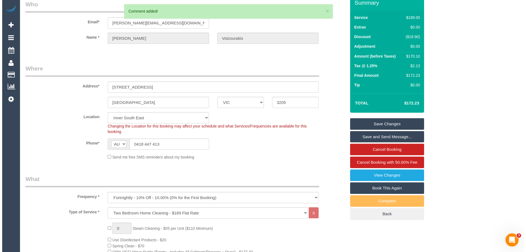
scroll to position [0, 0]
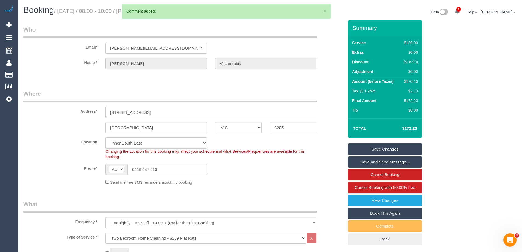
click at [390, 148] on link "Save Changes" at bounding box center [385, 149] width 74 height 12
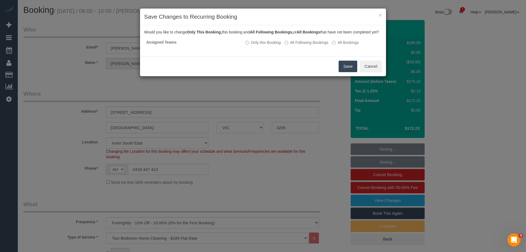
click at [347, 71] on button "Save" at bounding box center [348, 67] width 19 height 12
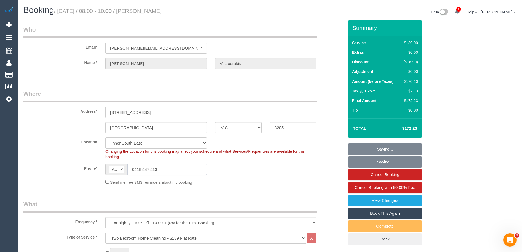
drag, startPoint x: 169, startPoint y: 164, endPoint x: 119, endPoint y: 158, distance: 49.9
click at [79, 160] on sui-booking-location "Location Office City East (North) East (South) Inner East Inner North (East) In…" at bounding box center [183, 161] width 320 height 48
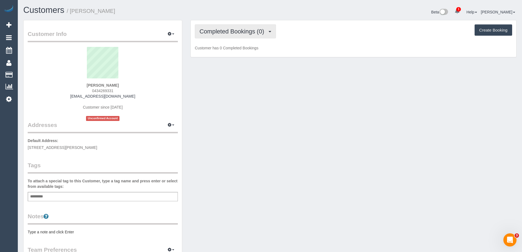
click at [221, 27] on button "Completed Bookings (0)" at bounding box center [235, 31] width 81 height 14
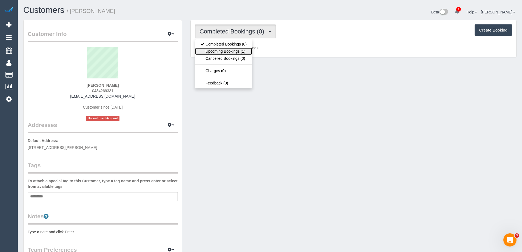
click at [221, 50] on link "Upcoming Bookings (1)" at bounding box center [223, 51] width 57 height 7
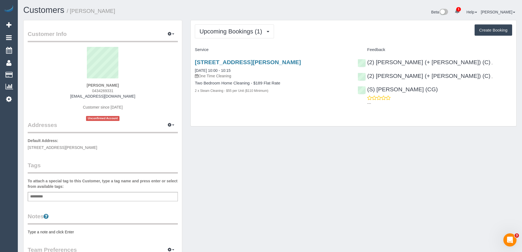
drag, startPoint x: 89, startPoint y: 84, endPoint x: 34, endPoint y: 76, distance: 56.1
click at [34, 76] on div "[PERSON_NAME] 0434269331 [EMAIL_ADDRESS][DOMAIN_NAME] Customer since [DATE] Unc…" at bounding box center [103, 84] width 150 height 74
copy div "[PERSON_NAME]"
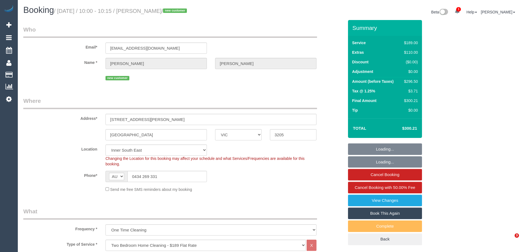
select select "VIC"
select select "number:29"
select select "number:15"
select select "number:20"
select select "number:24"
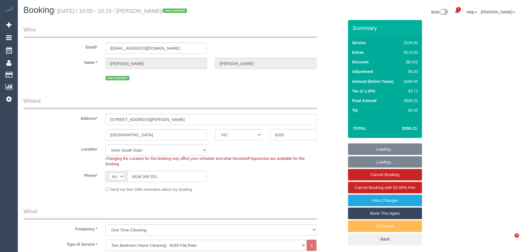
select select "object:852"
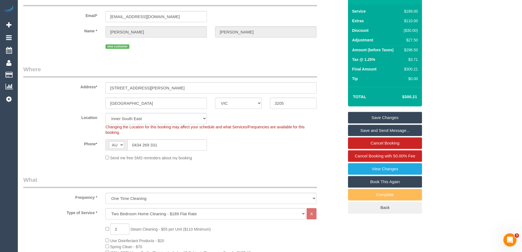
scroll to position [110, 0]
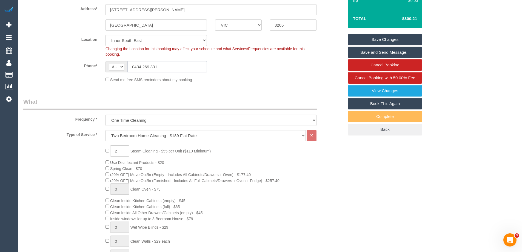
drag, startPoint x: 170, startPoint y: 66, endPoint x: 70, endPoint y: 61, distance: 100.7
click at [70, 61] on div "Phone* AF AL DZ AD AO AI AQ AG AR AM AW AU AT AZ BS BH BD BB BY BE BZ BJ BM BT …" at bounding box center [183, 66] width 329 height 11
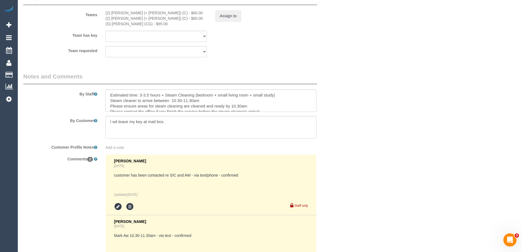
scroll to position [963, 0]
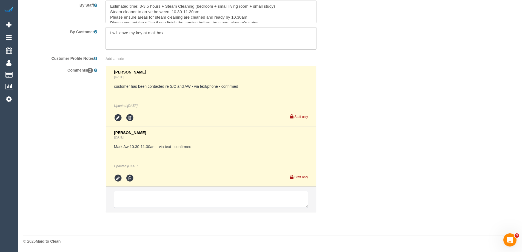
click at [163, 199] on textarea at bounding box center [211, 199] width 194 height 17
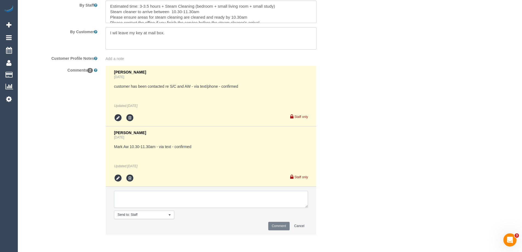
paste textarea "0434 269 331"
drag, startPoint x: 177, startPoint y: 197, endPoint x: 16, endPoint y: 175, distance: 162.3
paste textarea "Cleaner(s) Unassigned: (2) Kevin (+ Daniela) (C) Reason Unassigned: Not feeling…"
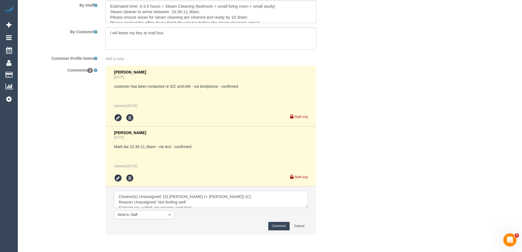
scroll to position [13, 0]
type textarea "Cleaner(s) Unassigned: (2) Kevin (+ Daniela) (C) Reason Unassigned: Not feeling…"
click at [282, 227] on button "Comment" at bounding box center [278, 226] width 21 height 8
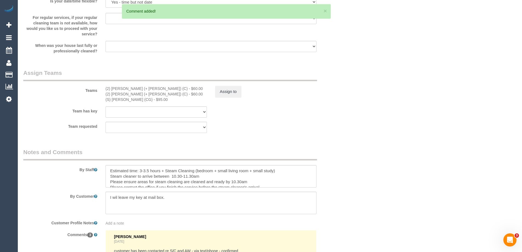
drag, startPoint x: 151, startPoint y: 101, endPoint x: 100, endPoint y: 99, distance: 51.5
click at [100, 99] on div "Teams (2) Daniela (+ Kevin) (C) - $60.00 (2) Kevin (+ Daniela) (C) - $60.00 (S)…" at bounding box center [183, 85] width 329 height 33
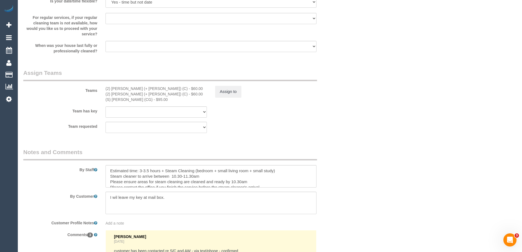
copy div "(S) [PERSON_NAME] (CG)"
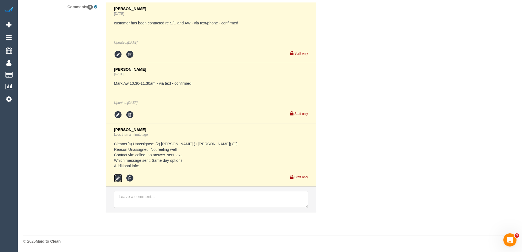
click at [118, 177] on icon at bounding box center [118, 178] width 8 height 8
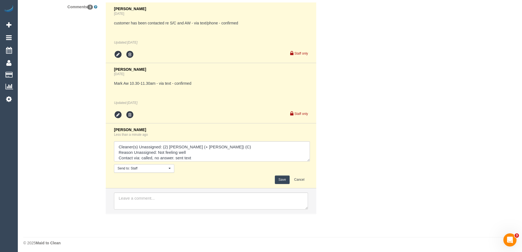
drag, startPoint x: 307, startPoint y: 158, endPoint x: 369, endPoint y: 224, distance: 90.9
click at [310, 161] on textarea at bounding box center [212, 151] width 196 height 20
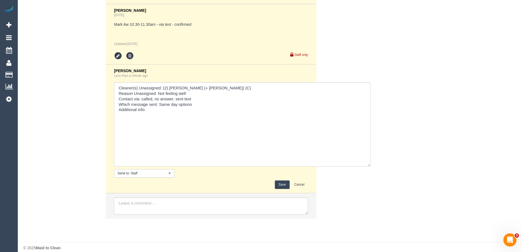
scroll to position [1092, 0]
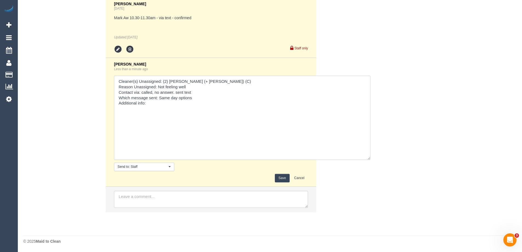
click at [168, 107] on textarea at bounding box center [242, 118] width 256 height 84
paste textarea "(S) [PERSON_NAME] (CG)"
type textarea "Cleaner(s) Unassigned: (2) Kevin (+ Daniela) (C) Reason Unassigned: Not feeling…"
click at [284, 179] on button "Save" at bounding box center [282, 178] width 15 height 8
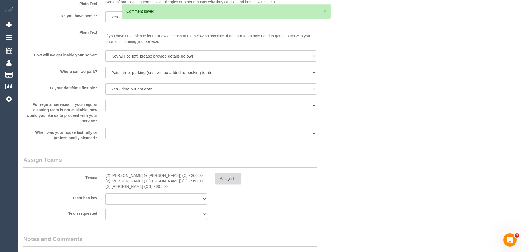
scroll to position [763, 0]
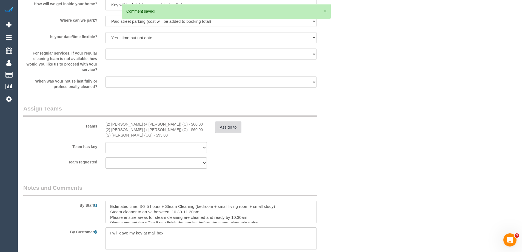
click at [231, 126] on button "Assign to" at bounding box center [228, 127] width 26 height 12
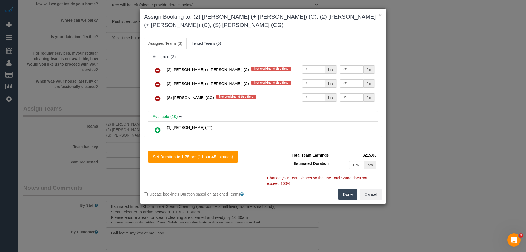
click at [157, 70] on icon at bounding box center [158, 70] width 6 height 7
click at [157, 91] on td at bounding box center [158, 98] width 16 height 14
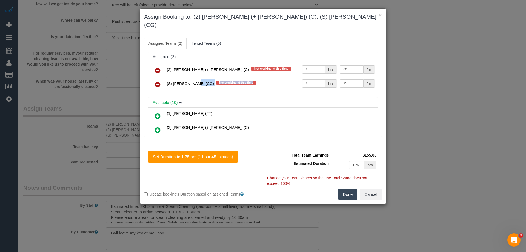
click at [157, 78] on td at bounding box center [158, 85] width 16 height 14
click at [156, 67] on icon at bounding box center [158, 70] width 6 height 7
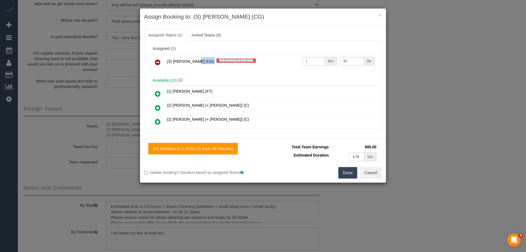
click at [156, 65] on icon at bounding box center [158, 62] width 6 height 7
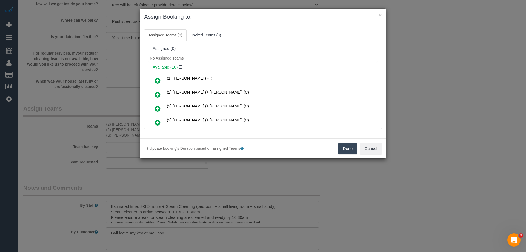
click at [352, 149] on button "Done" at bounding box center [347, 149] width 19 height 12
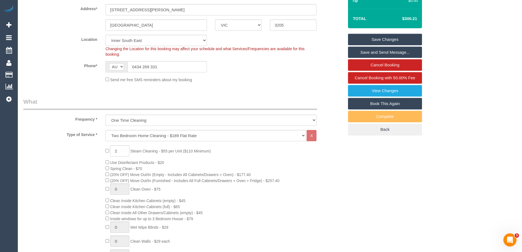
scroll to position [24, 0]
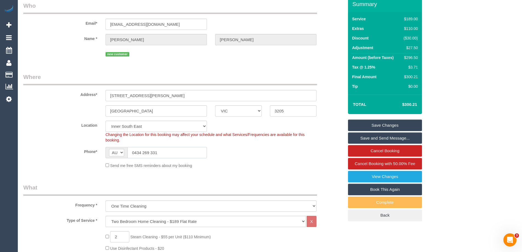
drag, startPoint x: 175, startPoint y: 152, endPoint x: 0, endPoint y: 141, distance: 175.4
click at [374, 124] on link "Save Changes" at bounding box center [385, 125] width 74 height 12
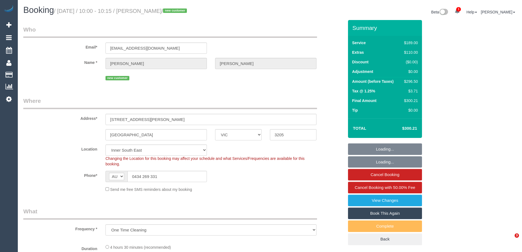
select select "VIC"
select select "number:29"
select select "number:15"
select select "number:20"
select select "number:24"
